Goal: Navigation & Orientation: Go to known website

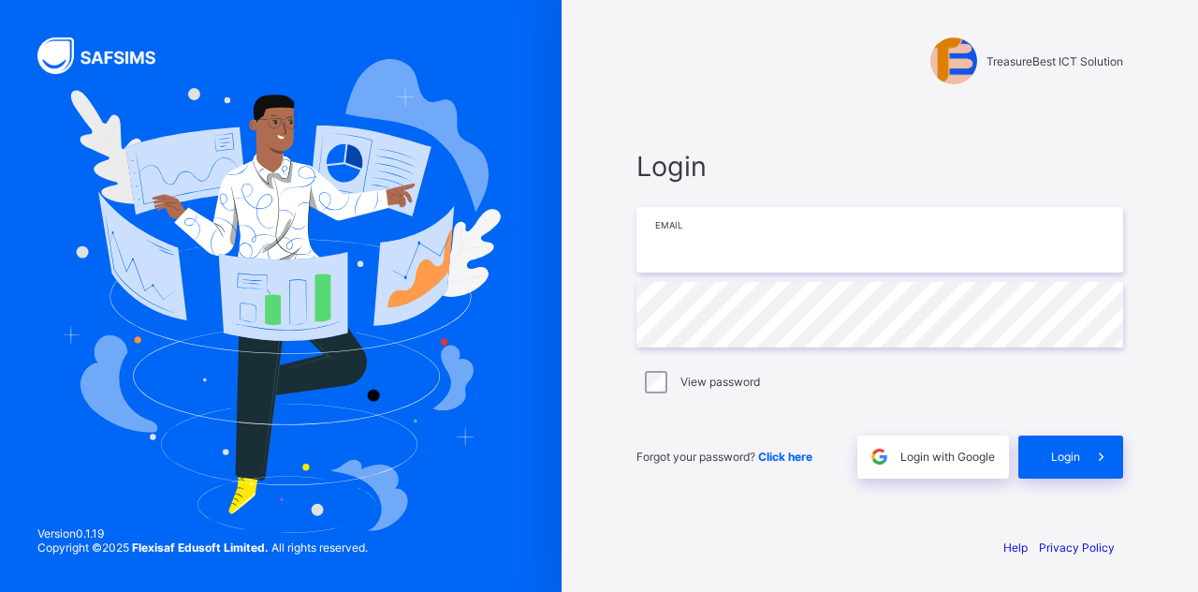
click at [771, 268] on input "email" at bounding box center [880, 240] width 487 height 66
type input "**********"
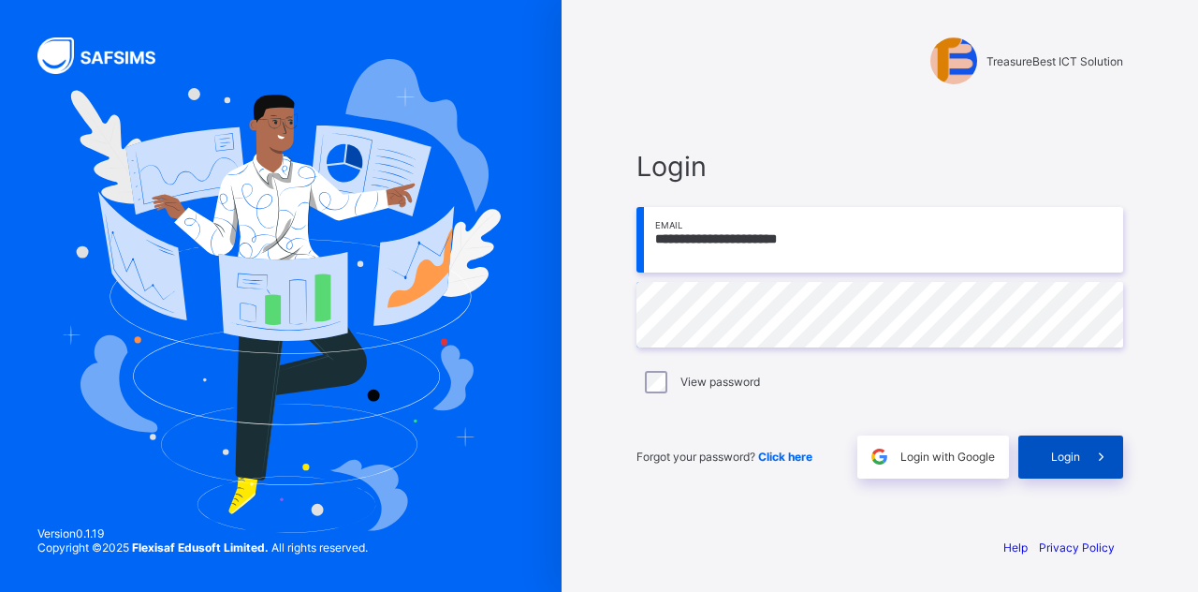
click at [1056, 467] on div "Login" at bounding box center [1071, 456] width 105 height 43
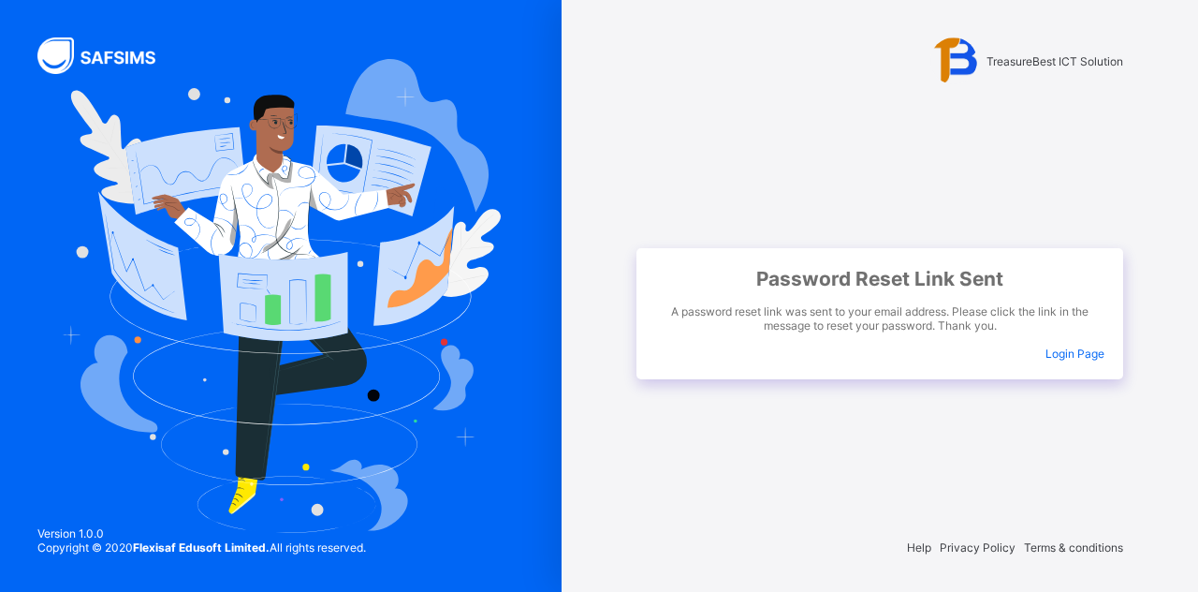
click at [1080, 353] on span "Login Page" at bounding box center [1075, 353] width 59 height 14
